Goal: Information Seeking & Learning: Learn about a topic

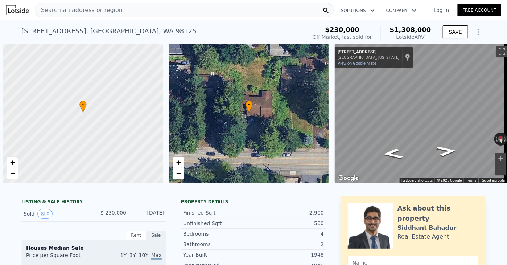
click at [211, 13] on div "Search an address or region" at bounding box center [184, 10] width 299 height 15
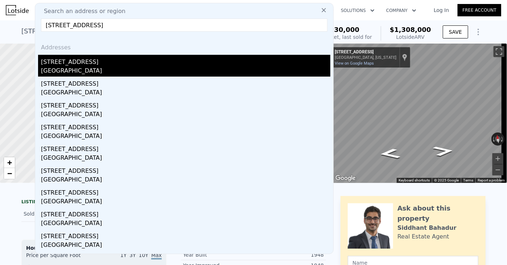
type input "[STREET_ADDRESS]"
click at [102, 67] on div "[GEOGRAPHIC_DATA]" at bounding box center [185, 71] width 289 height 10
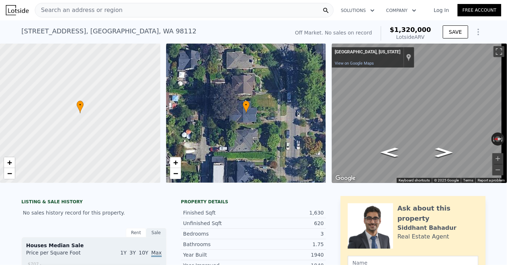
click at [135, 9] on div "Search an address or region" at bounding box center [184, 10] width 299 height 15
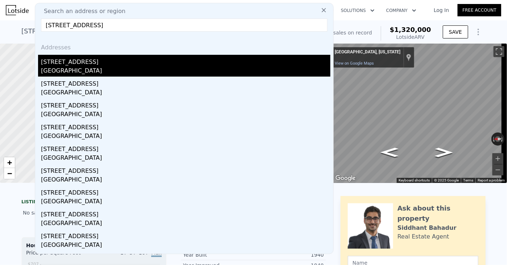
type input "[STREET_ADDRESS]"
click at [69, 66] on div "[GEOGRAPHIC_DATA]" at bounding box center [185, 71] width 289 height 10
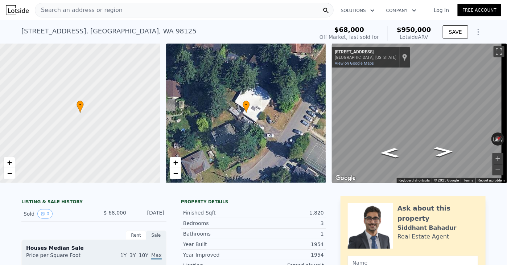
click at [196, 8] on div "Search an address or region" at bounding box center [184, 10] width 299 height 15
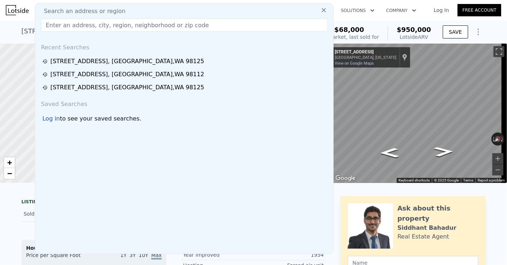
click at [189, 24] on input "text" at bounding box center [184, 24] width 286 height 13
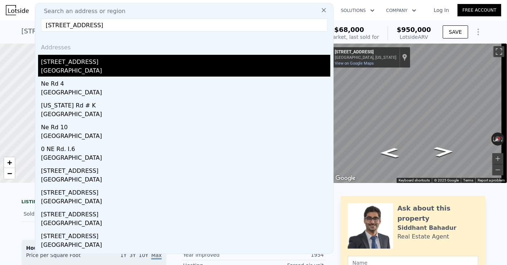
type input "[STREET_ADDRESS]"
click at [59, 69] on div "[GEOGRAPHIC_DATA]" at bounding box center [185, 71] width 289 height 10
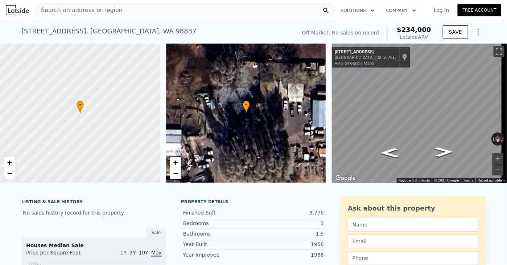
click at [220, 13] on div "Search an address or region" at bounding box center [184, 10] width 299 height 15
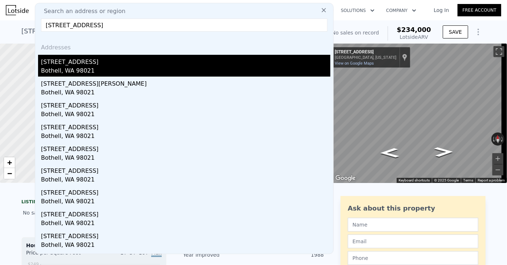
type input "[STREET_ADDRESS]"
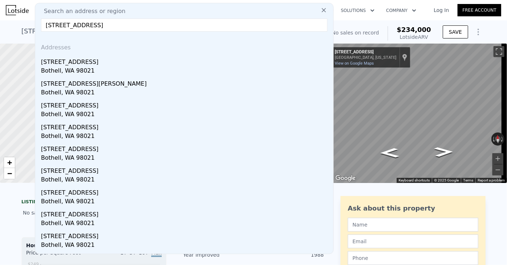
click at [203, 29] on input "[STREET_ADDRESS]" at bounding box center [184, 24] width 286 height 13
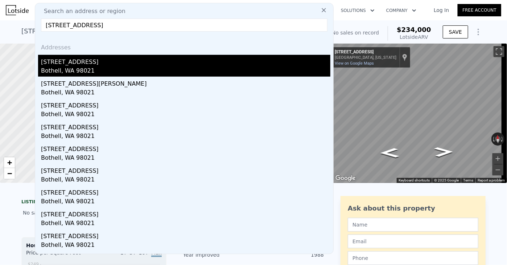
click at [119, 63] on div "[STREET_ADDRESS]" at bounding box center [185, 61] width 289 height 12
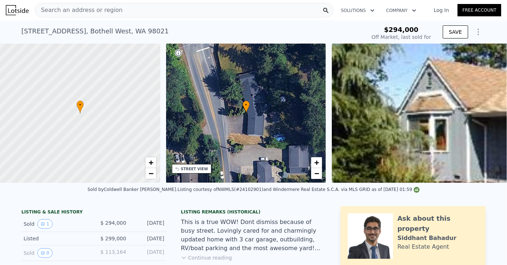
click at [238, 12] on div "Search an address or region" at bounding box center [184, 10] width 299 height 15
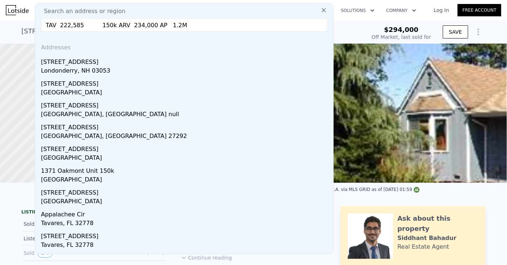
drag, startPoint x: 186, startPoint y: 22, endPoint x: 34, endPoint y: 24, distance: 151.6
paste input "[STREET_ADDRESS]"
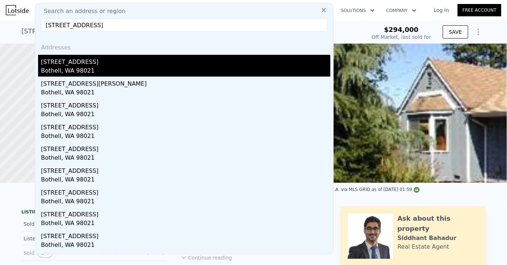
type input "[STREET_ADDRESS]"
click at [78, 65] on div "[STREET_ADDRESS]" at bounding box center [185, 61] width 289 height 12
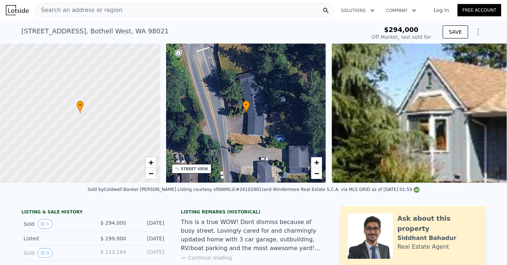
click at [157, 12] on div "Search an address or region" at bounding box center [184, 10] width 299 height 15
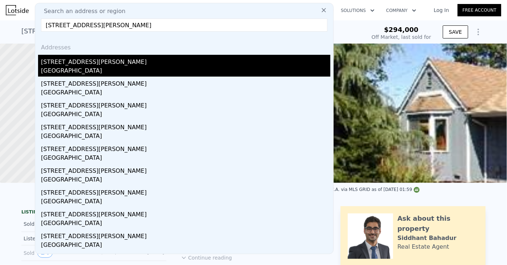
type input "[STREET_ADDRESS][PERSON_NAME]"
click at [120, 68] on div "[GEOGRAPHIC_DATA]" at bounding box center [185, 71] width 289 height 10
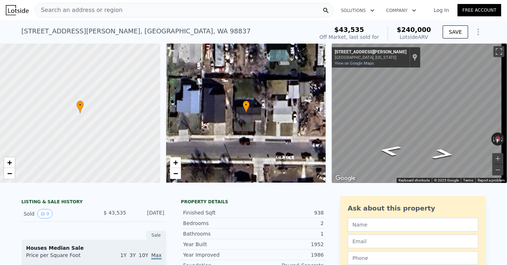
click at [149, 7] on div "Search an address or region" at bounding box center [184, 10] width 299 height 15
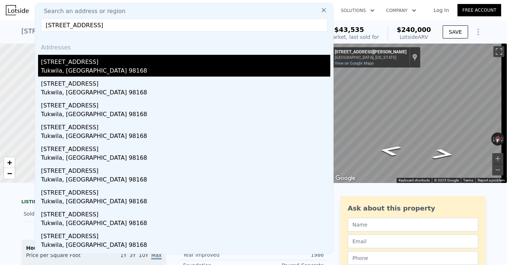
type input "[STREET_ADDRESS]"
click at [71, 64] on div "[STREET_ADDRESS]" at bounding box center [185, 61] width 289 height 12
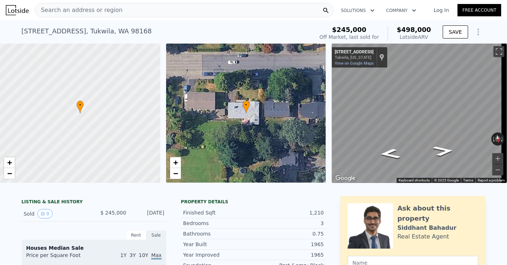
click at [258, 12] on div "Search an address or region" at bounding box center [184, 10] width 299 height 15
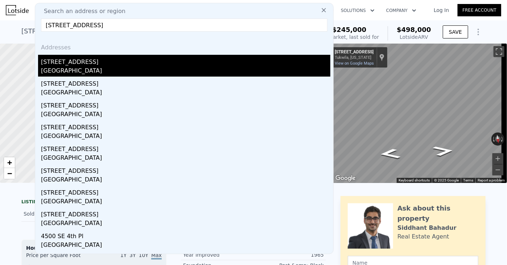
type input "[STREET_ADDRESS]"
click at [109, 66] on div "[GEOGRAPHIC_DATA]" at bounding box center [185, 71] width 289 height 10
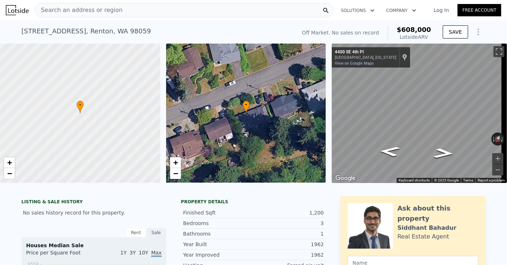
click at [207, 10] on div "Search an address or region" at bounding box center [184, 10] width 299 height 15
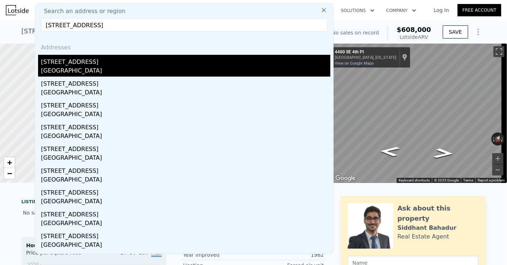
type input "[STREET_ADDRESS]"
click at [83, 67] on div "[GEOGRAPHIC_DATA]" at bounding box center [185, 71] width 289 height 10
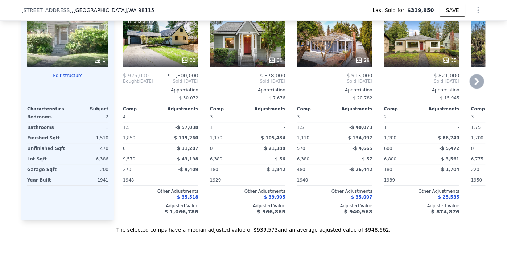
scroll to position [831, 0]
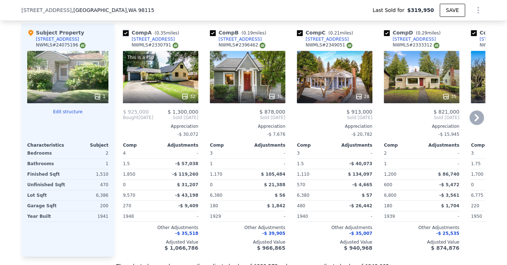
click at [123, 36] on input "checkbox" at bounding box center [126, 33] width 6 height 6
checkbox input "false"
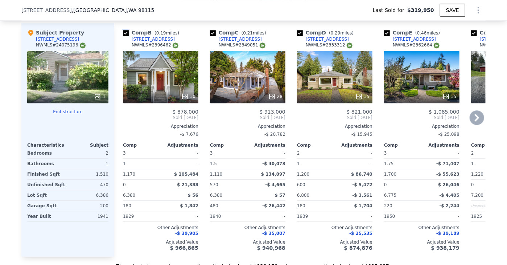
click at [123, 36] on input "checkbox" at bounding box center [126, 33] width 6 height 6
checkbox input "false"
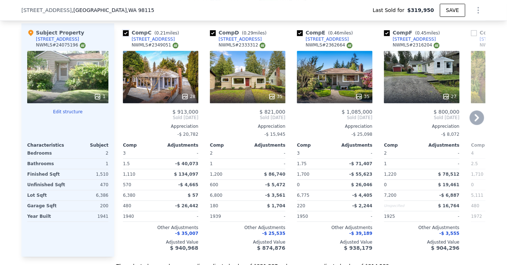
click at [123, 36] on input "checkbox" at bounding box center [126, 33] width 6 height 6
checkbox input "false"
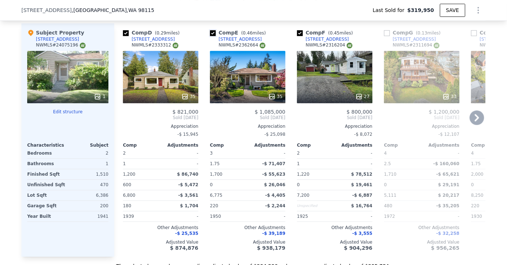
click at [210, 34] on input "checkbox" at bounding box center [213, 33] width 6 height 6
checkbox input "false"
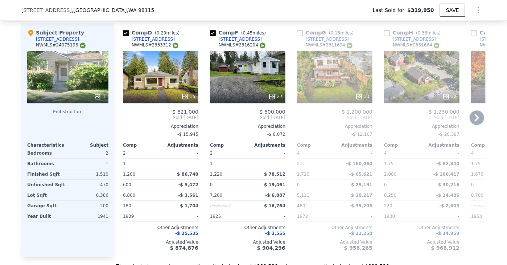
click at [475, 121] on icon at bounding box center [477, 117] width 4 height 7
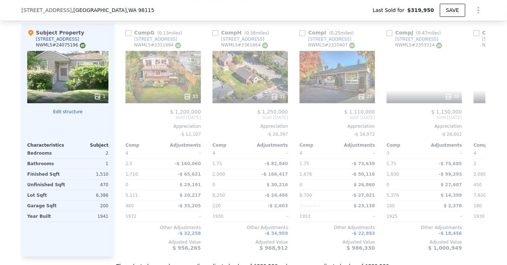
scroll to position [0, 174]
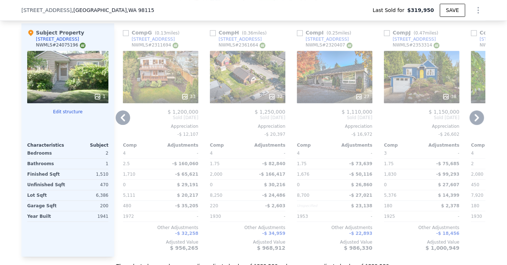
click at [475, 121] on icon at bounding box center [477, 117] width 4 height 7
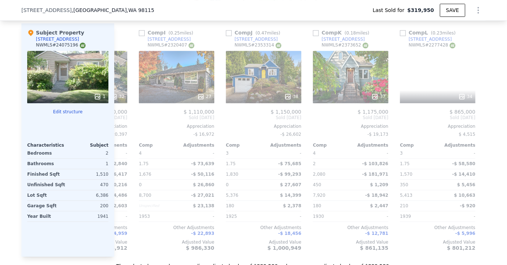
scroll to position [0, 348]
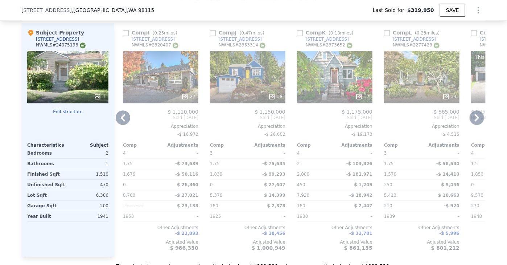
click at [475, 121] on icon at bounding box center [477, 117] width 4 height 7
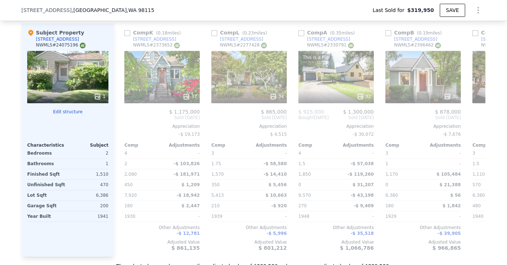
scroll to position [0, 522]
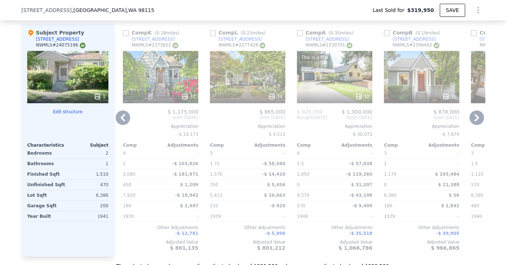
click at [123, 120] on icon at bounding box center [123, 117] width 15 height 15
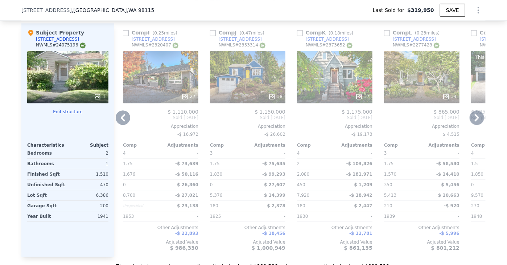
click at [123, 125] on icon at bounding box center [123, 117] width 15 height 15
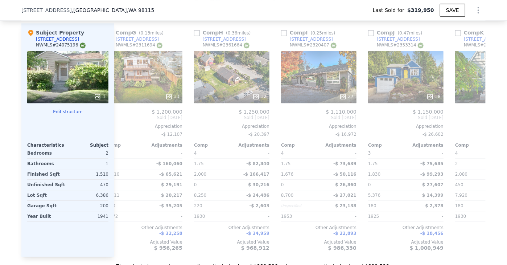
scroll to position [0, 174]
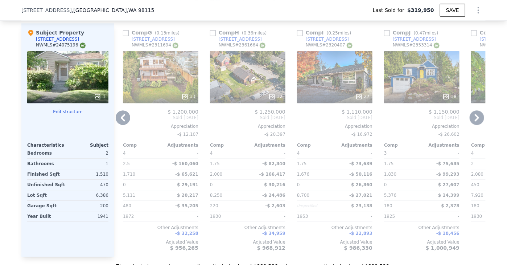
click at [123, 125] on icon at bounding box center [123, 117] width 15 height 15
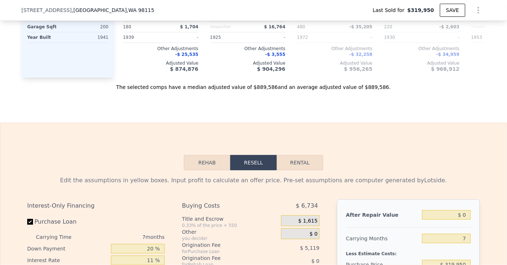
scroll to position [1012, 0]
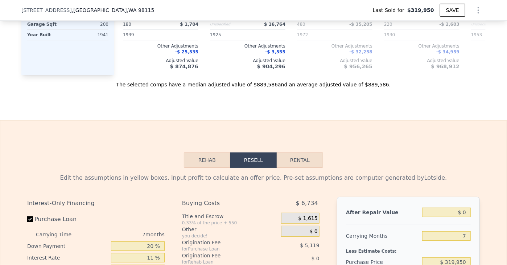
type input "$ 954,000"
type input "$ 534,656"
checkbox input "true"
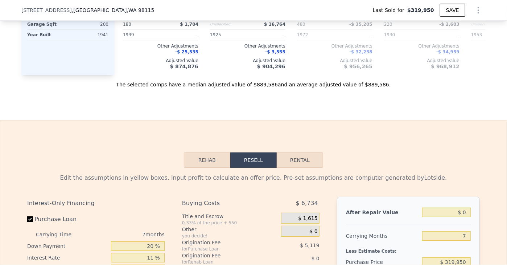
checkbox input "true"
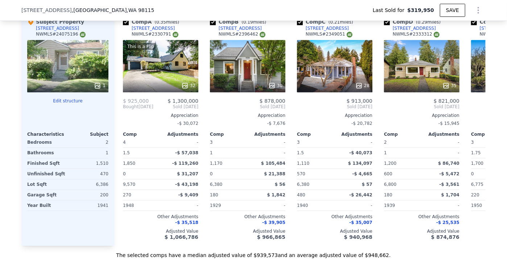
scroll to position [831, 0]
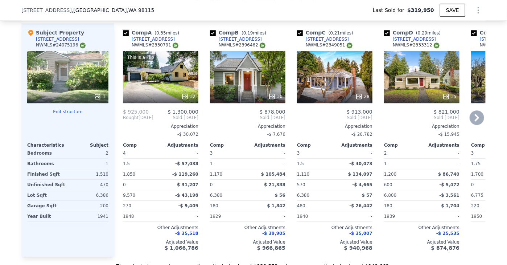
click at [124, 34] on input "checkbox" at bounding box center [126, 33] width 6 height 6
checkbox input "false"
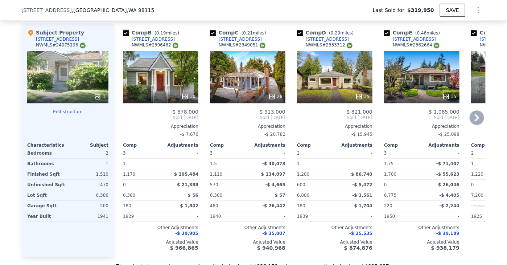
click at [124, 34] on input "checkbox" at bounding box center [126, 33] width 6 height 6
checkbox input "false"
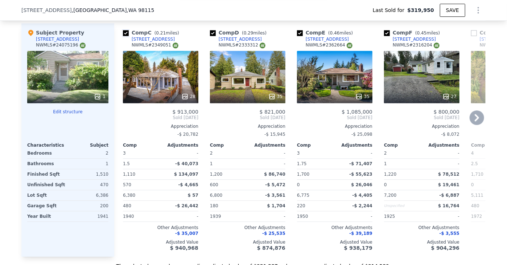
click at [124, 34] on input "checkbox" at bounding box center [126, 33] width 6 height 6
checkbox input "false"
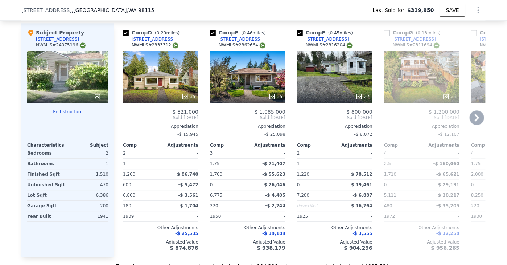
click at [207, 34] on div "Comp E ( 0.46 miles) [STREET_ADDRESS] # 2362664 35 $ 1,085,000 Sold [DATE] Appr…" at bounding box center [247, 139] width 81 height 233
click at [212, 36] on input "checkbox" at bounding box center [213, 33] width 6 height 6
checkbox input "false"
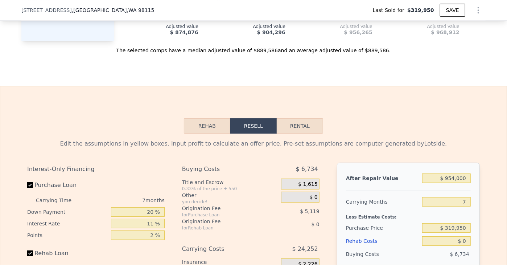
scroll to position [1048, 0]
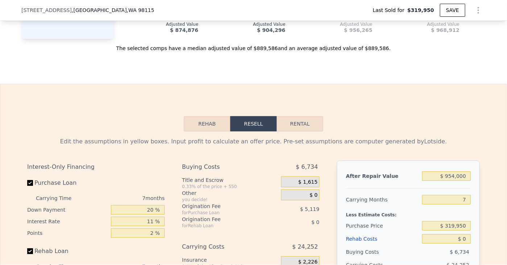
checkbox input "true"
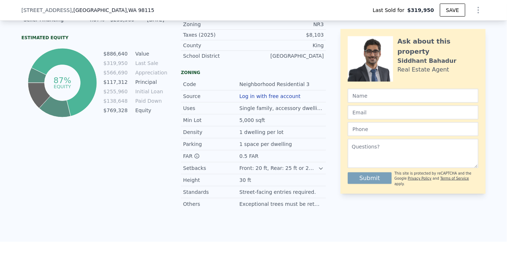
scroll to position [0, 0]
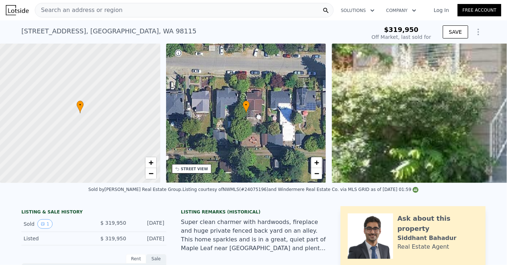
click at [177, 16] on div "Search an address or region" at bounding box center [184, 10] width 299 height 15
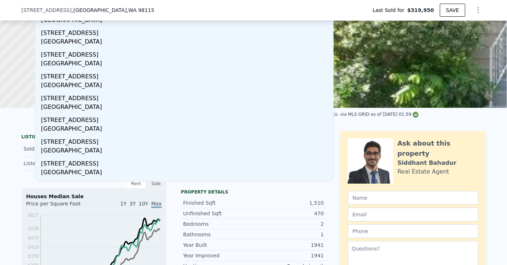
type input "[STREET_ADDRESS]"
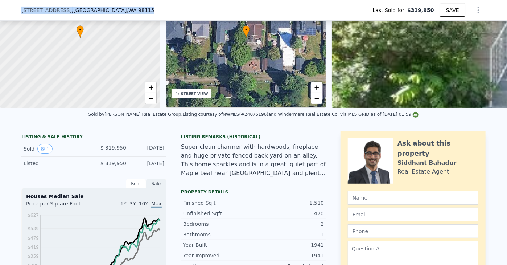
drag, startPoint x: 146, startPoint y: 5, endPoint x: -16, endPoint y: 22, distance: 163.0
click at [0, 22] on html "Search an address or region Solutions Company Open main menu Log In Free Accoun…" at bounding box center [253, 132] width 507 height 265
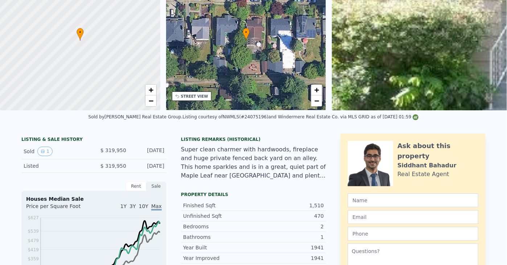
scroll to position [3, 0]
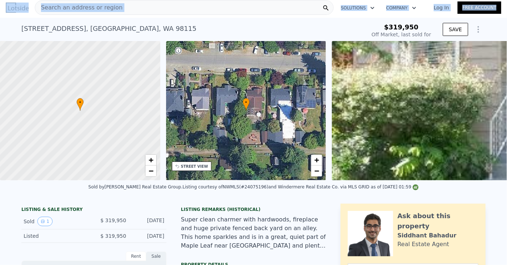
click at [189, 17] on nav "Search an address or region Solutions Company Open main menu Log In Free Account" at bounding box center [253, 7] width 507 height 20
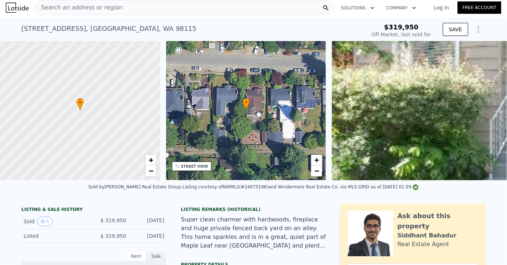
click at [175, 9] on div "Search an address or region" at bounding box center [184, 7] width 299 height 15
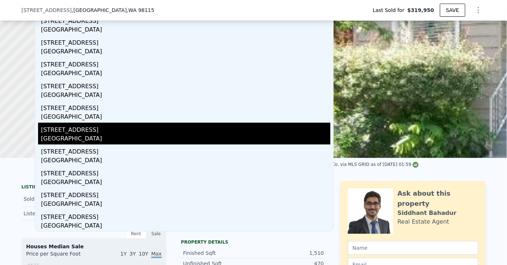
scroll to position [75, 0]
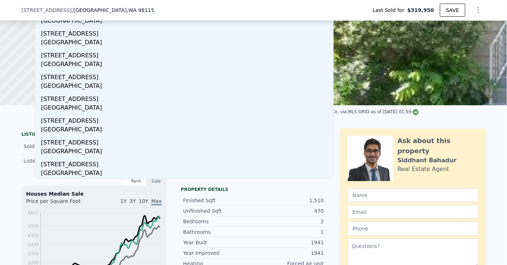
type input "[STREET_ADDRESS]"
